Goal: Task Accomplishment & Management: Manage account settings

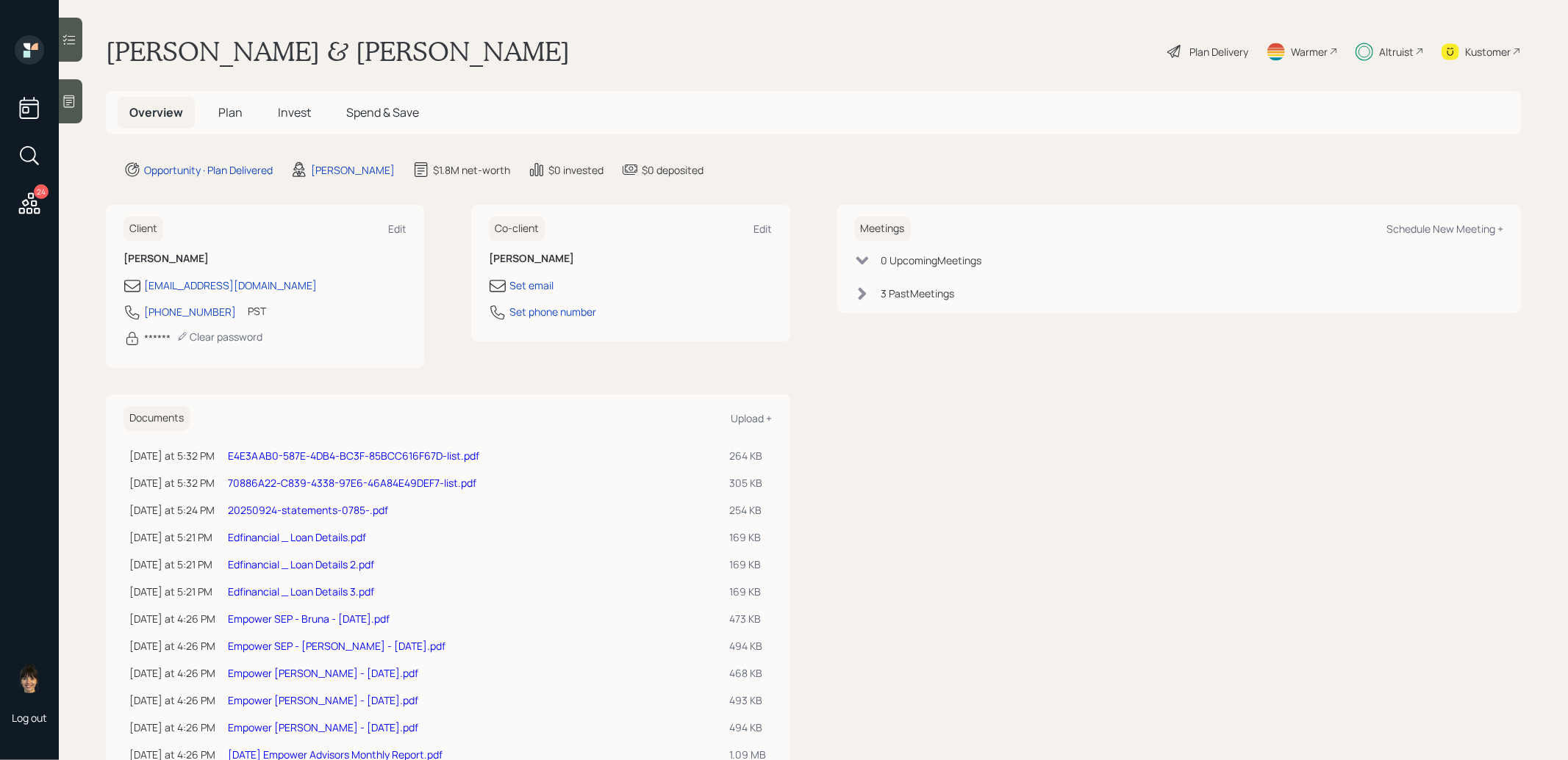
click at [226, 116] on span "Plan" at bounding box center [231, 113] width 25 height 16
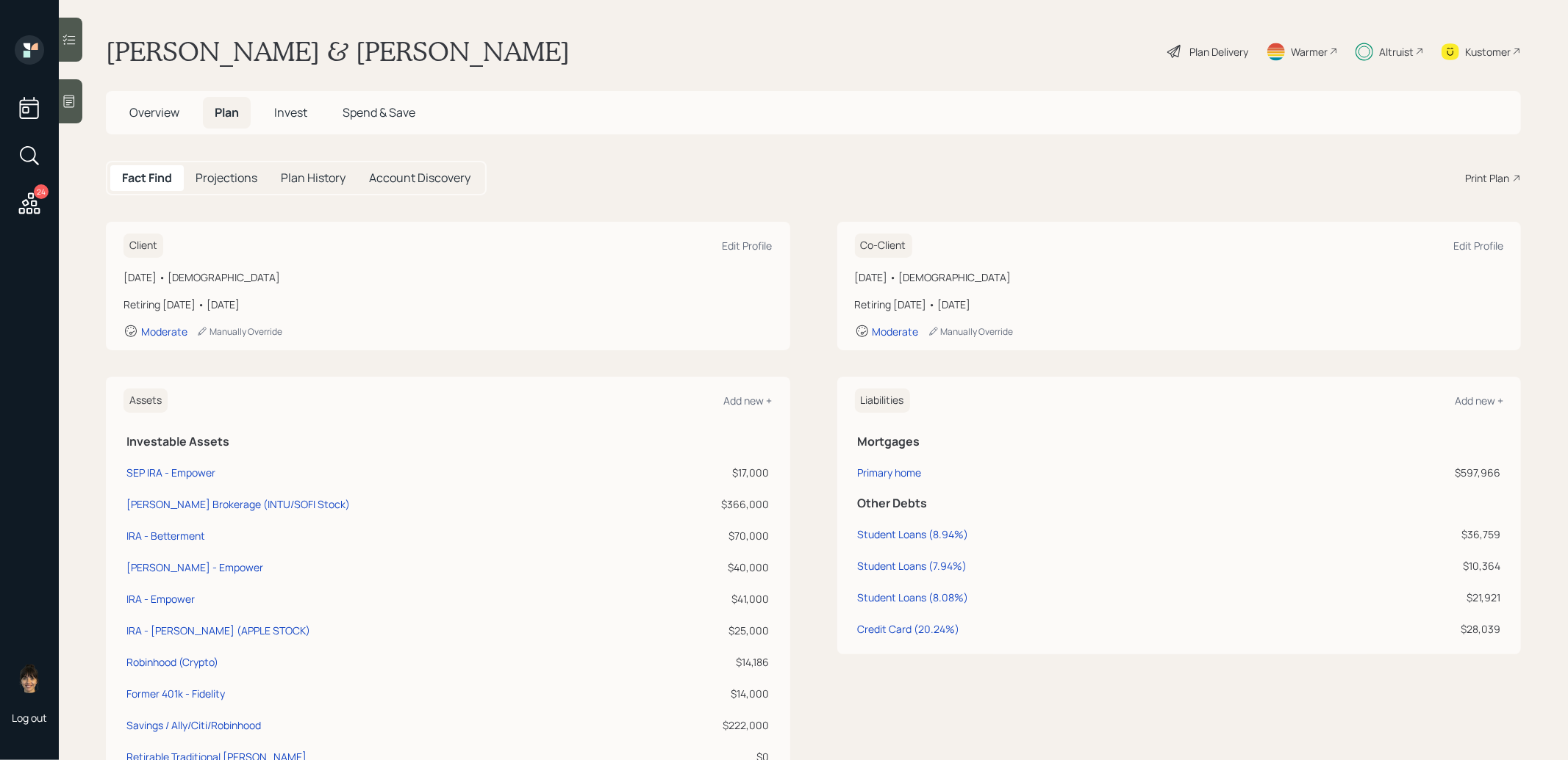
click at [143, 113] on span "Overview" at bounding box center [154, 113] width 50 height 16
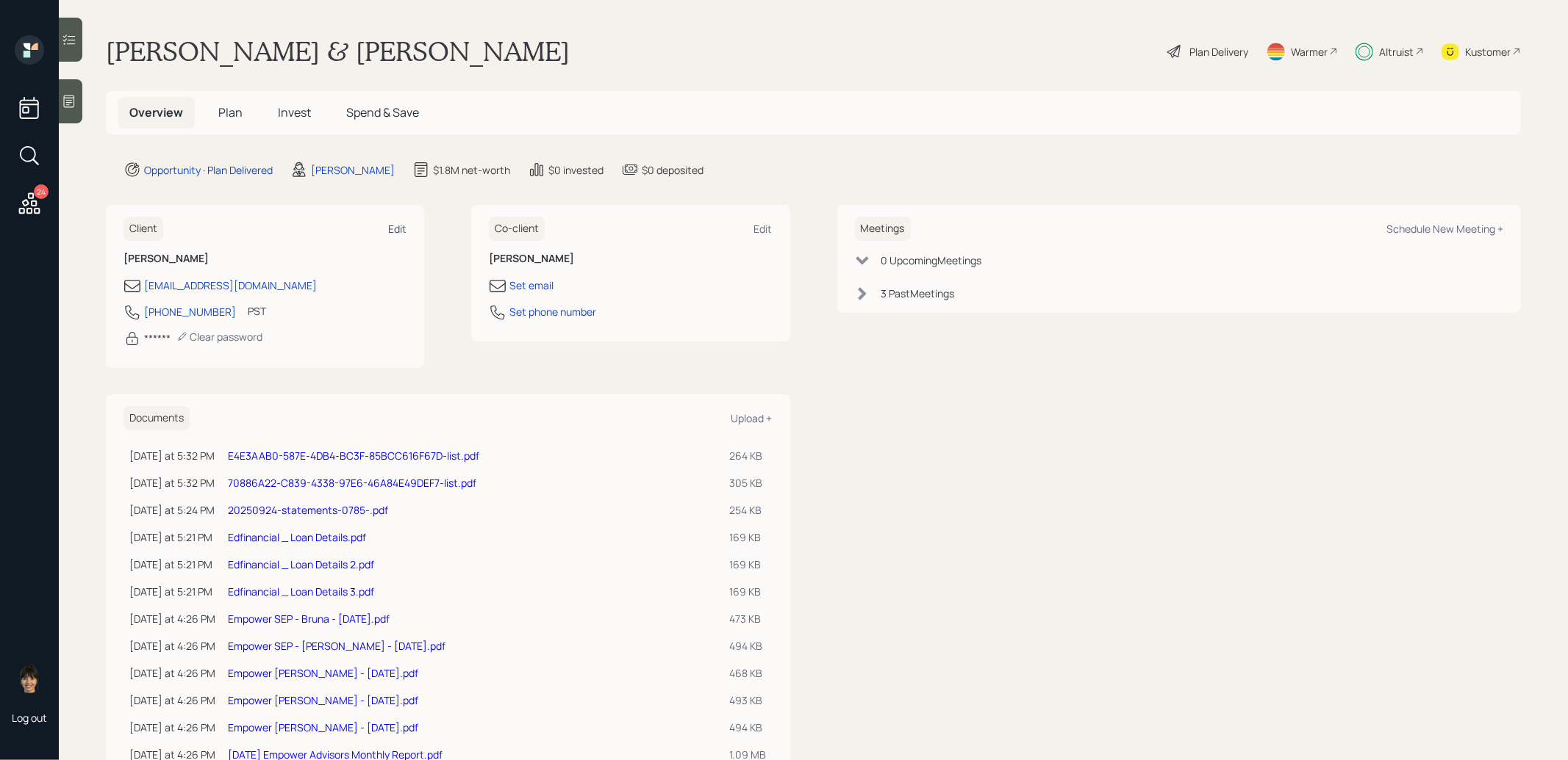
click at [396, 229] on div "Edit" at bounding box center [397, 229] width 18 height 14
select select "America/Los_Angeles"
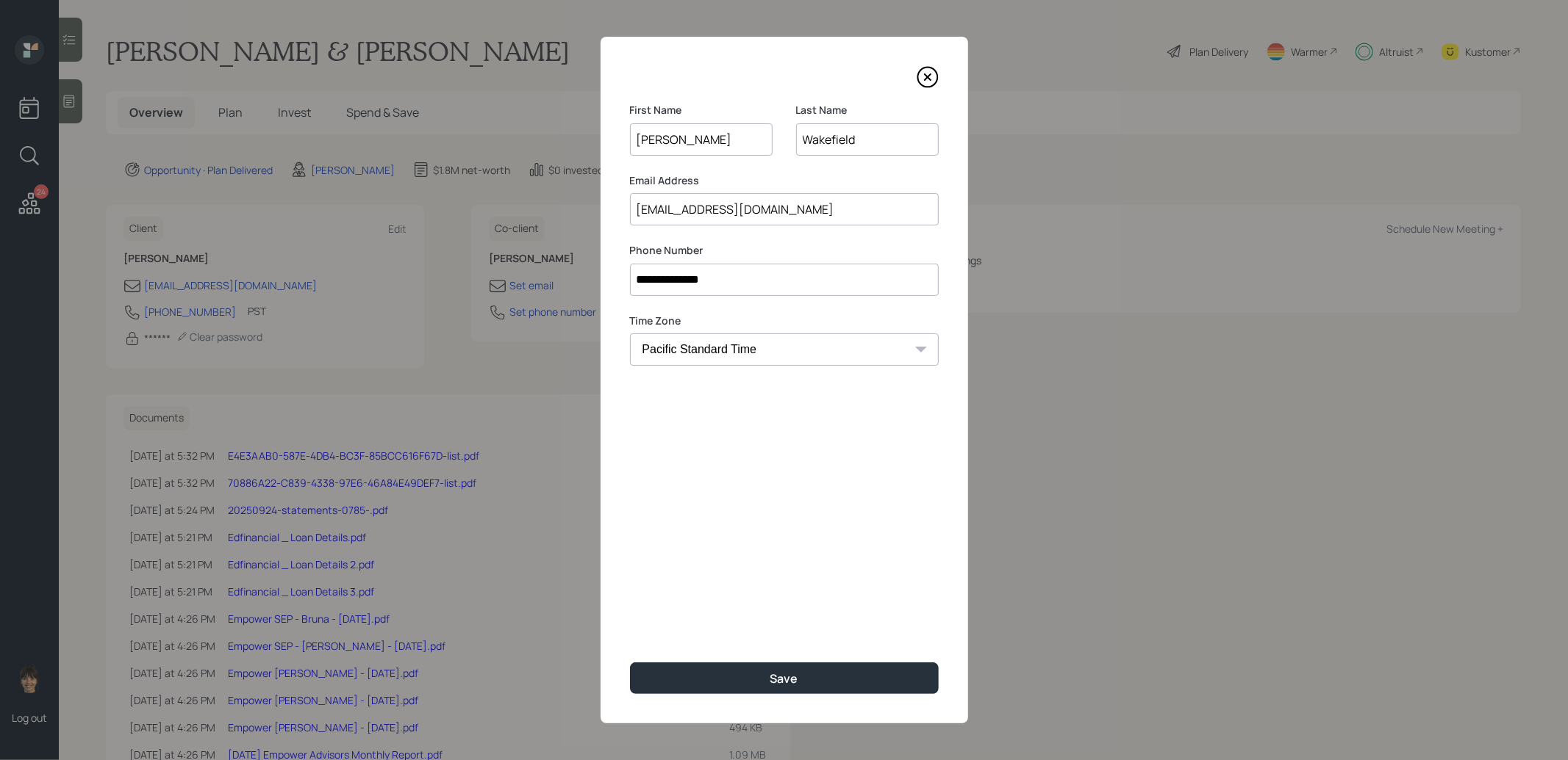
click at [746, 280] on input "**********" at bounding box center [784, 280] width 309 height 33
paste input
type input "**********"
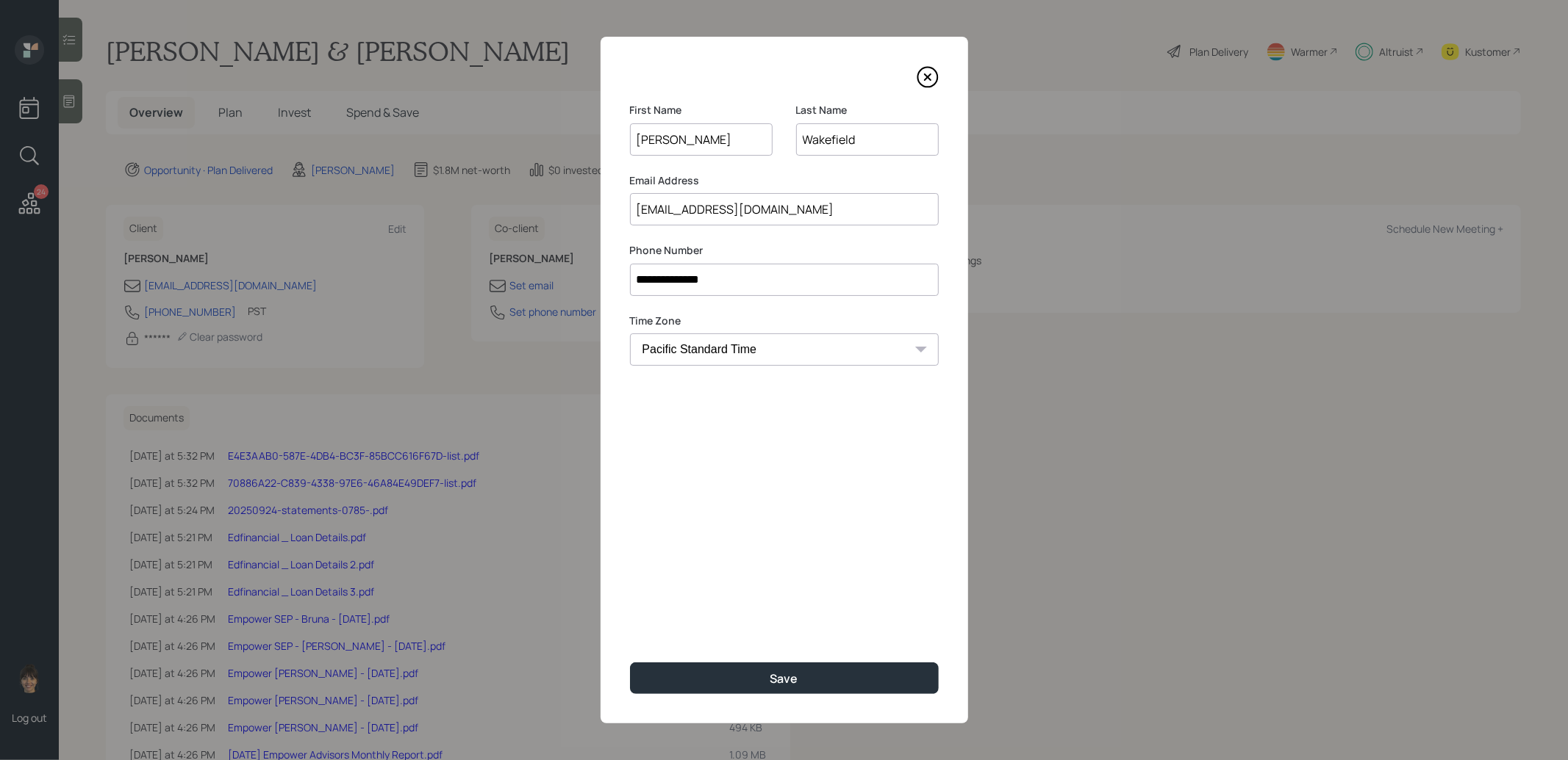
click at [697, 600] on div "**********" at bounding box center [784, 380] width 368 height 687
click at [699, 682] on button "Save" at bounding box center [784, 678] width 309 height 32
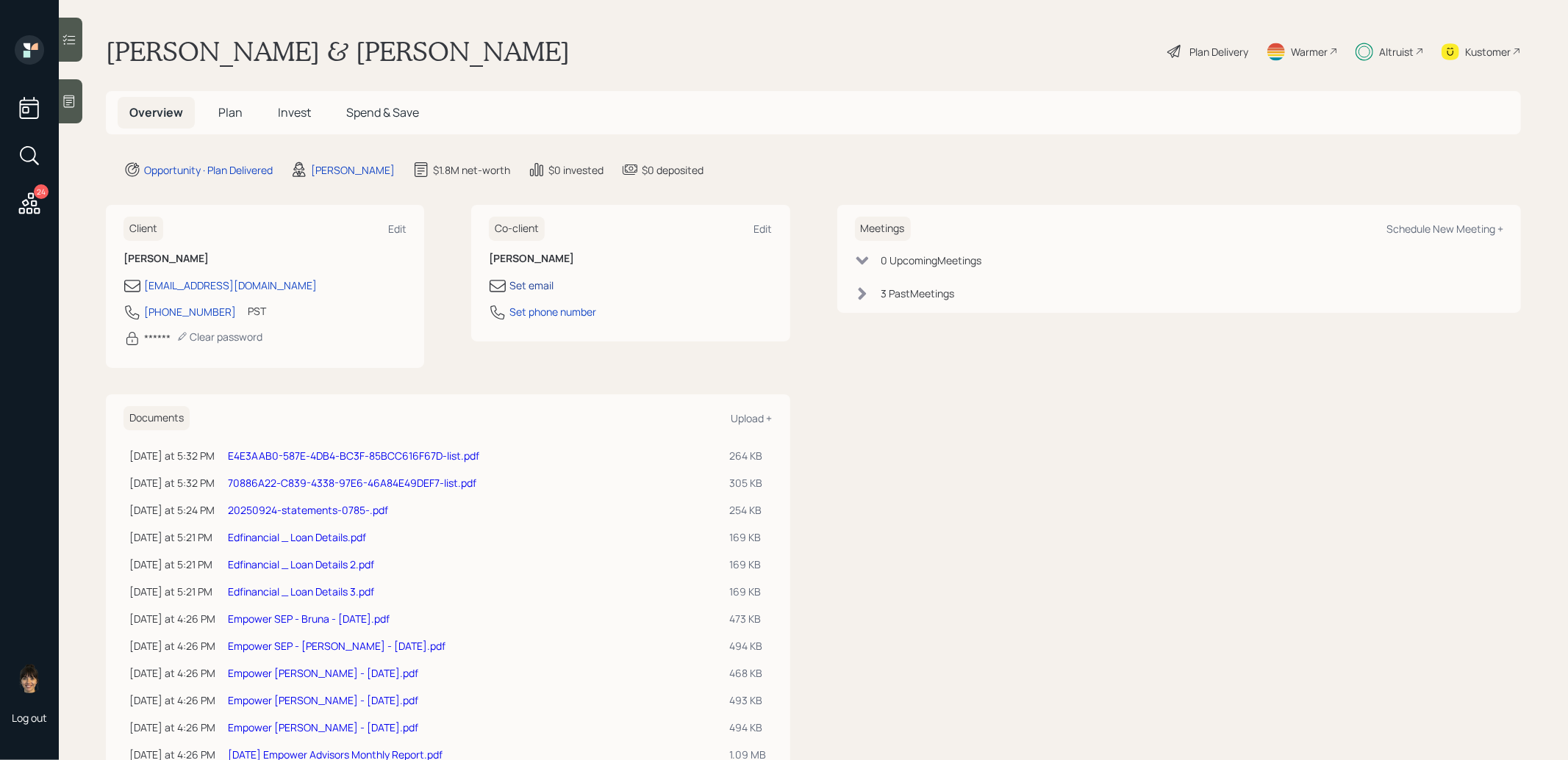
click at [537, 283] on div "Set email" at bounding box center [531, 285] width 44 height 16
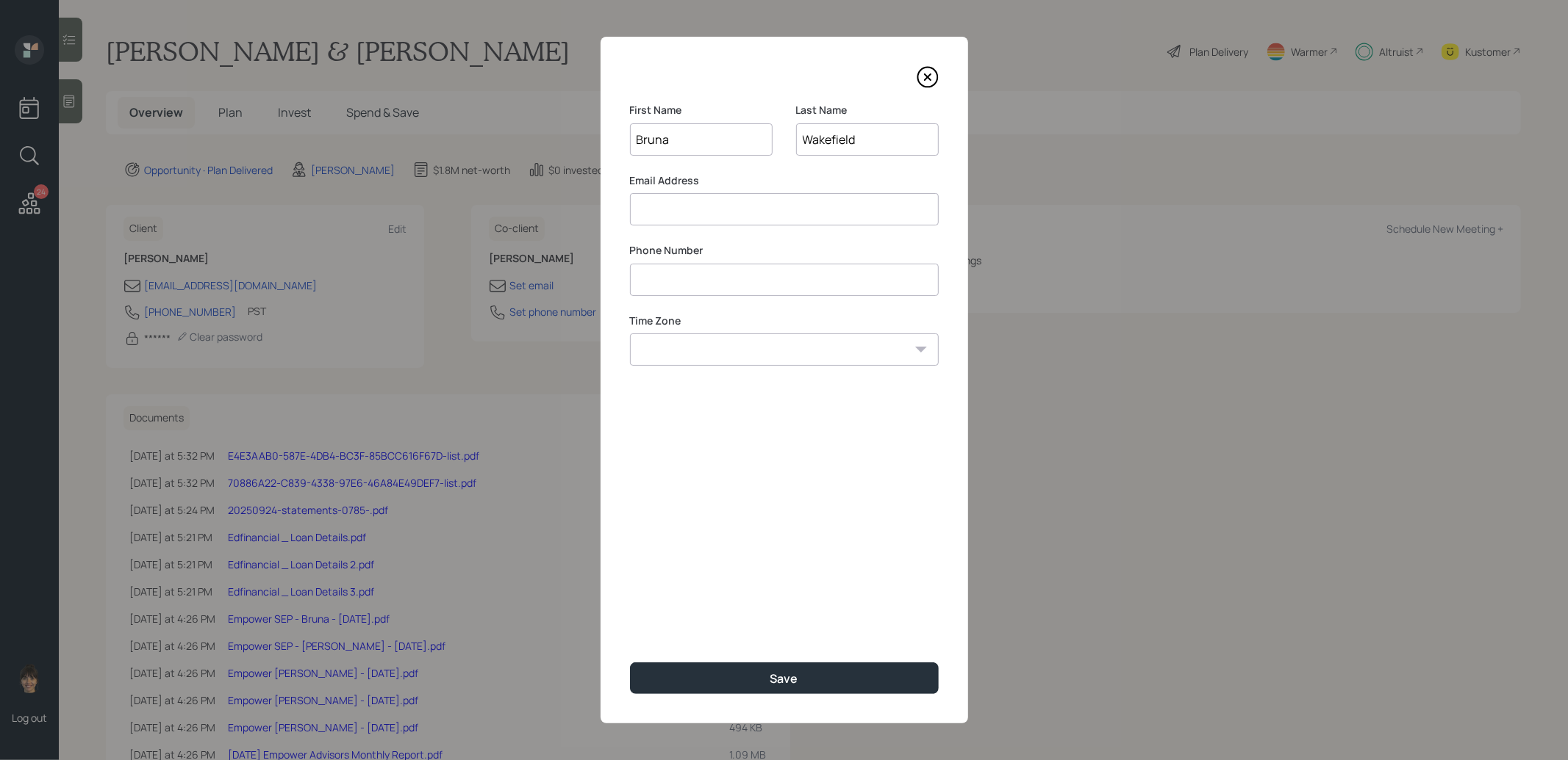
click at [682, 210] on input at bounding box center [784, 209] width 309 height 33
paste input "[EMAIL_ADDRESS][PERSON_NAME][DOMAIN_NAME]"
type input "[EMAIL_ADDRESS][PERSON_NAME][DOMAIN_NAME]"
click at [695, 279] on input at bounding box center [784, 280] width 309 height 33
type input "**********"
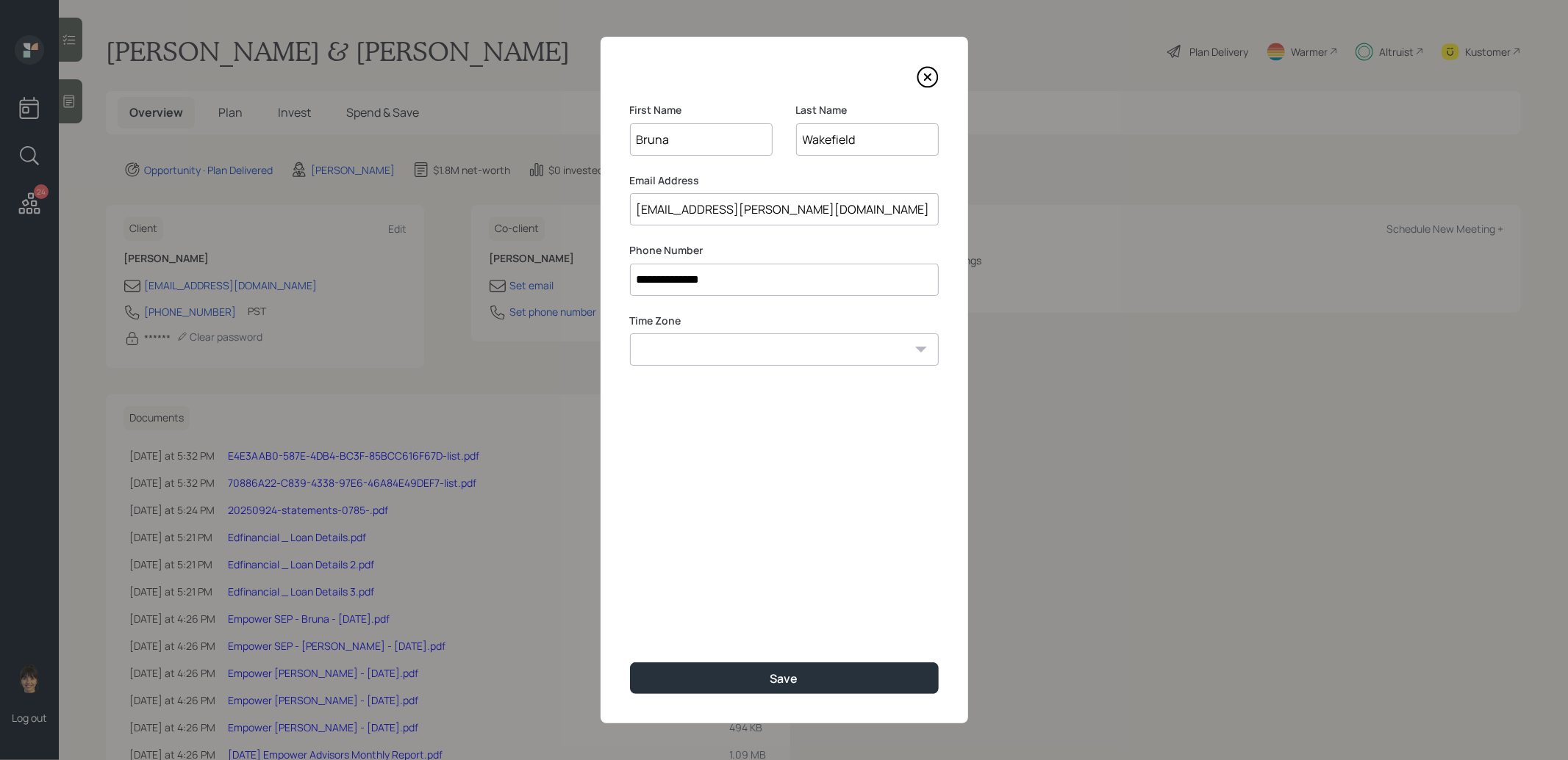
click at [712, 346] on select "Eastern Standard Time Central Standard Time Mountain Standard Time Pacific Stan…" at bounding box center [784, 350] width 309 height 33
select select "America/Los_Angeles"
click at [629, 333] on select "Eastern Standard Time Central Standard Time Mountain Standard Time Pacific Stan…" at bounding box center [784, 350] width 309 height 33
click at [697, 680] on button "Save" at bounding box center [784, 678] width 309 height 32
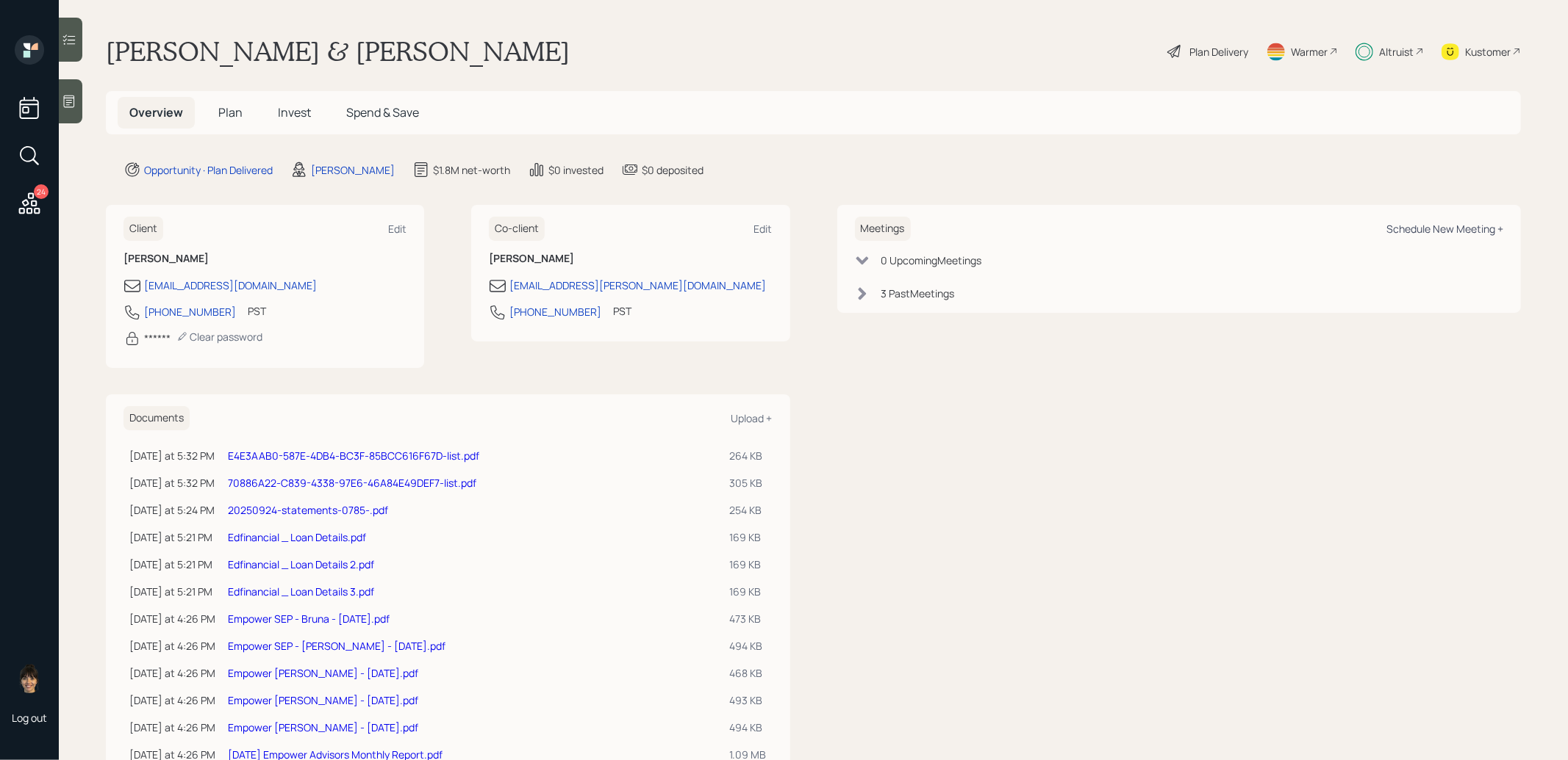
click at [1442, 226] on div "Schedule New Meeting +" at bounding box center [1445, 229] width 117 height 14
select select "8b79112e-3cfb-44f9-89e7-15267fe946c1"
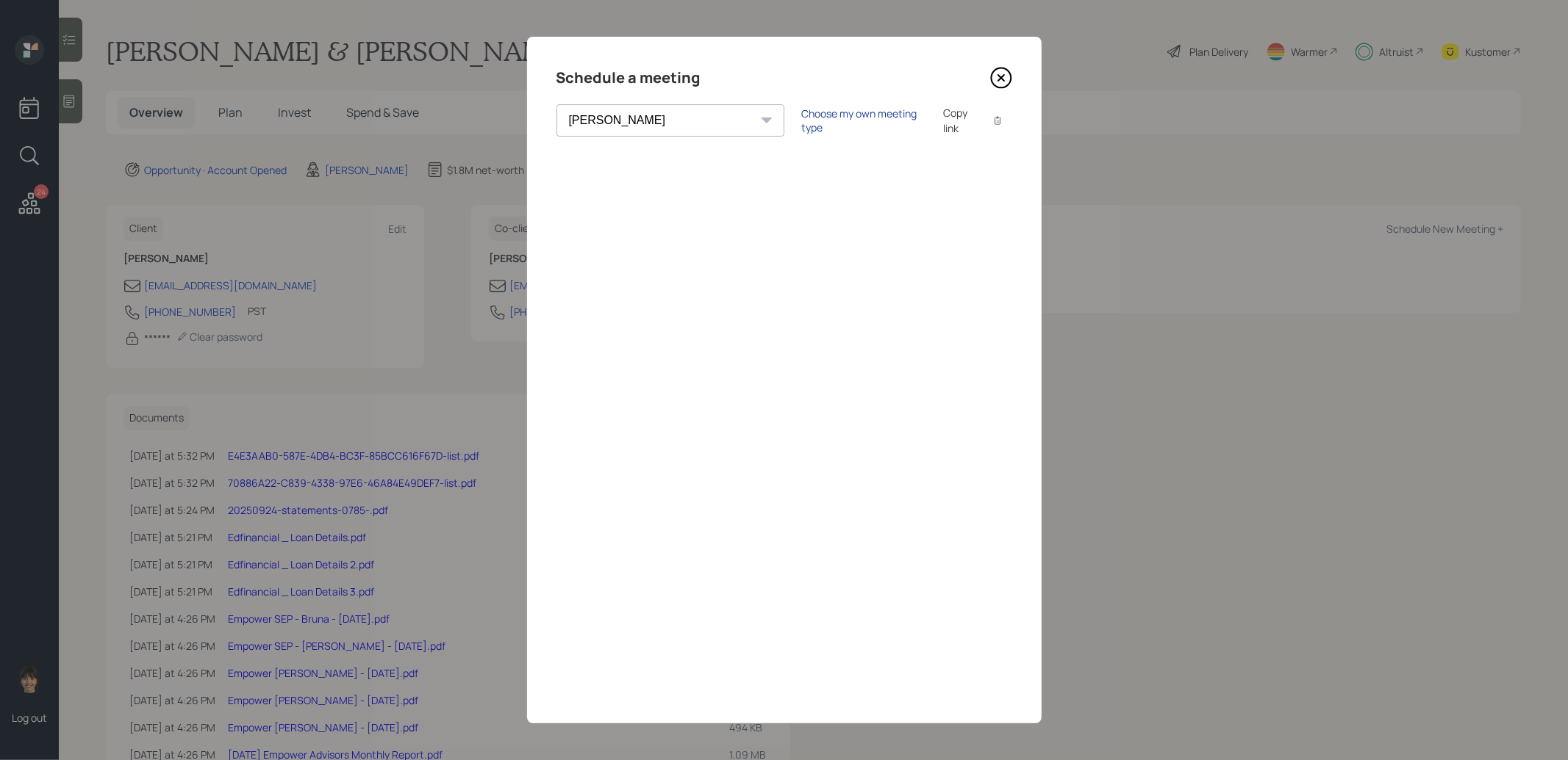
click at [802, 113] on div "Choose my own meeting type" at bounding box center [863, 120] width 123 height 28
